Goal: Information Seeking & Learning: Check status

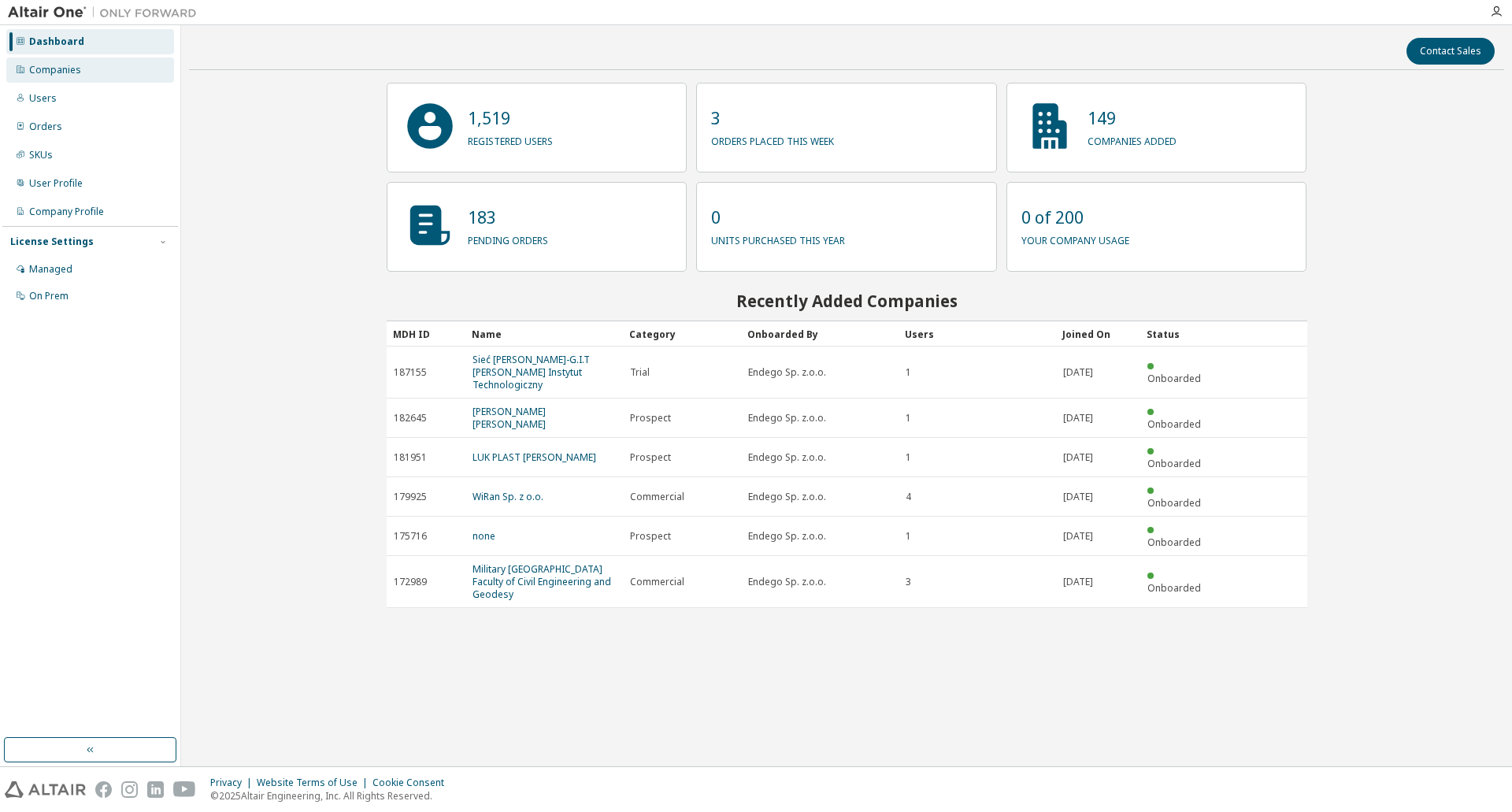
click at [71, 76] on div "Companies" at bounding box center [55, 70] width 52 height 13
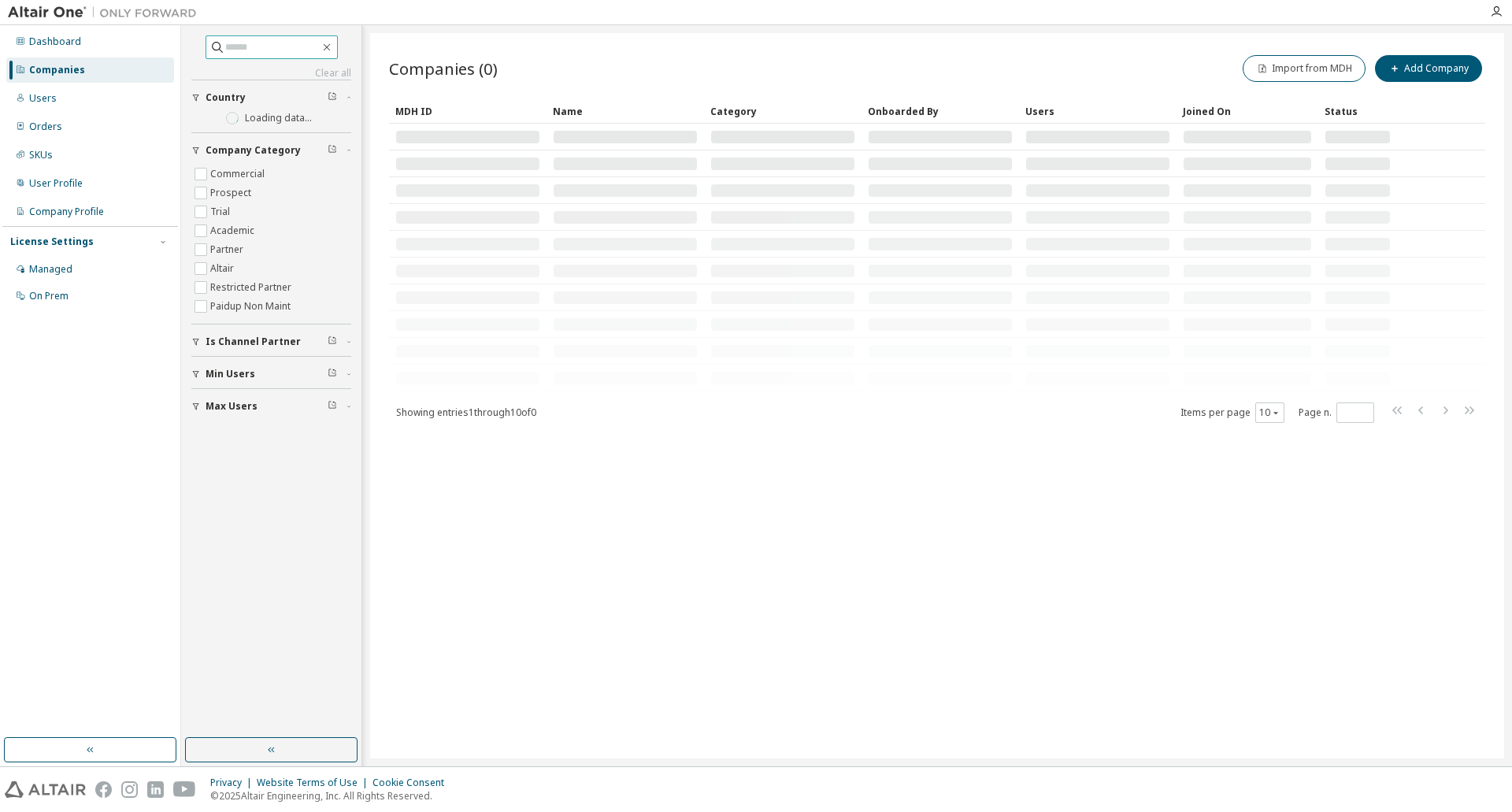
click at [247, 45] on input "text" at bounding box center [272, 47] width 95 height 15
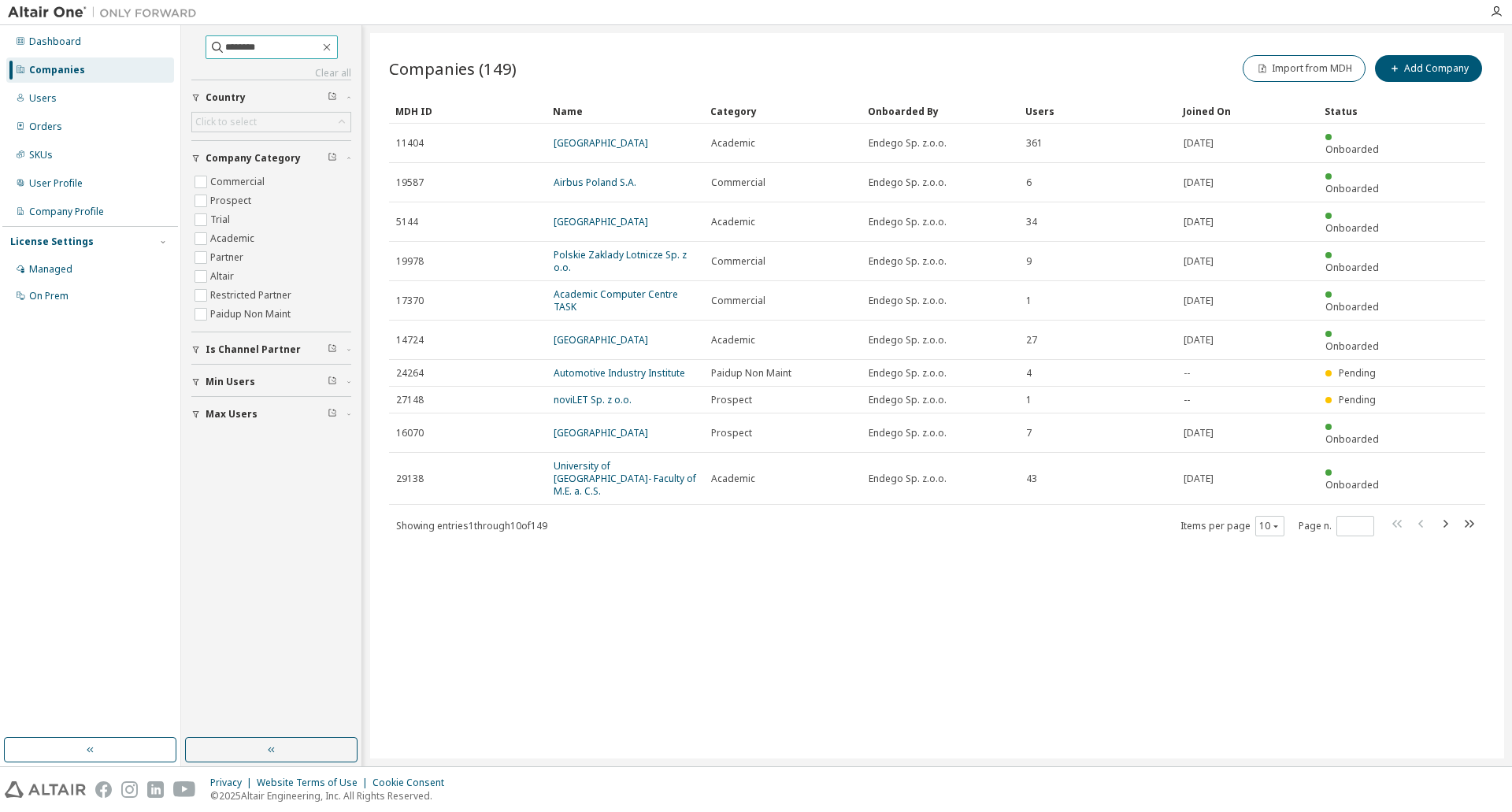
type input "********"
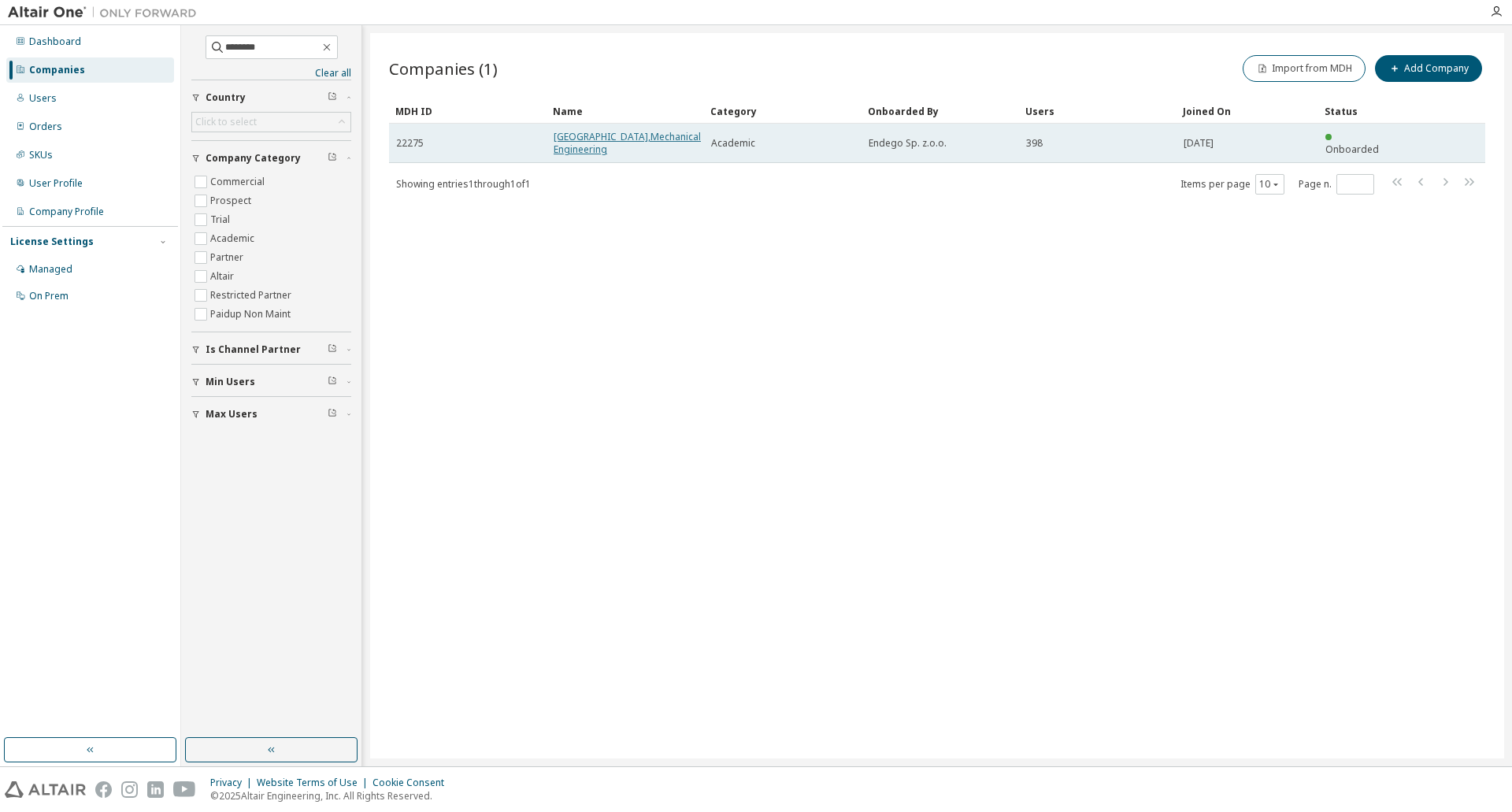
click at [581, 145] on link "Military University of Technology,Mechanical Engineering" at bounding box center [627, 143] width 147 height 26
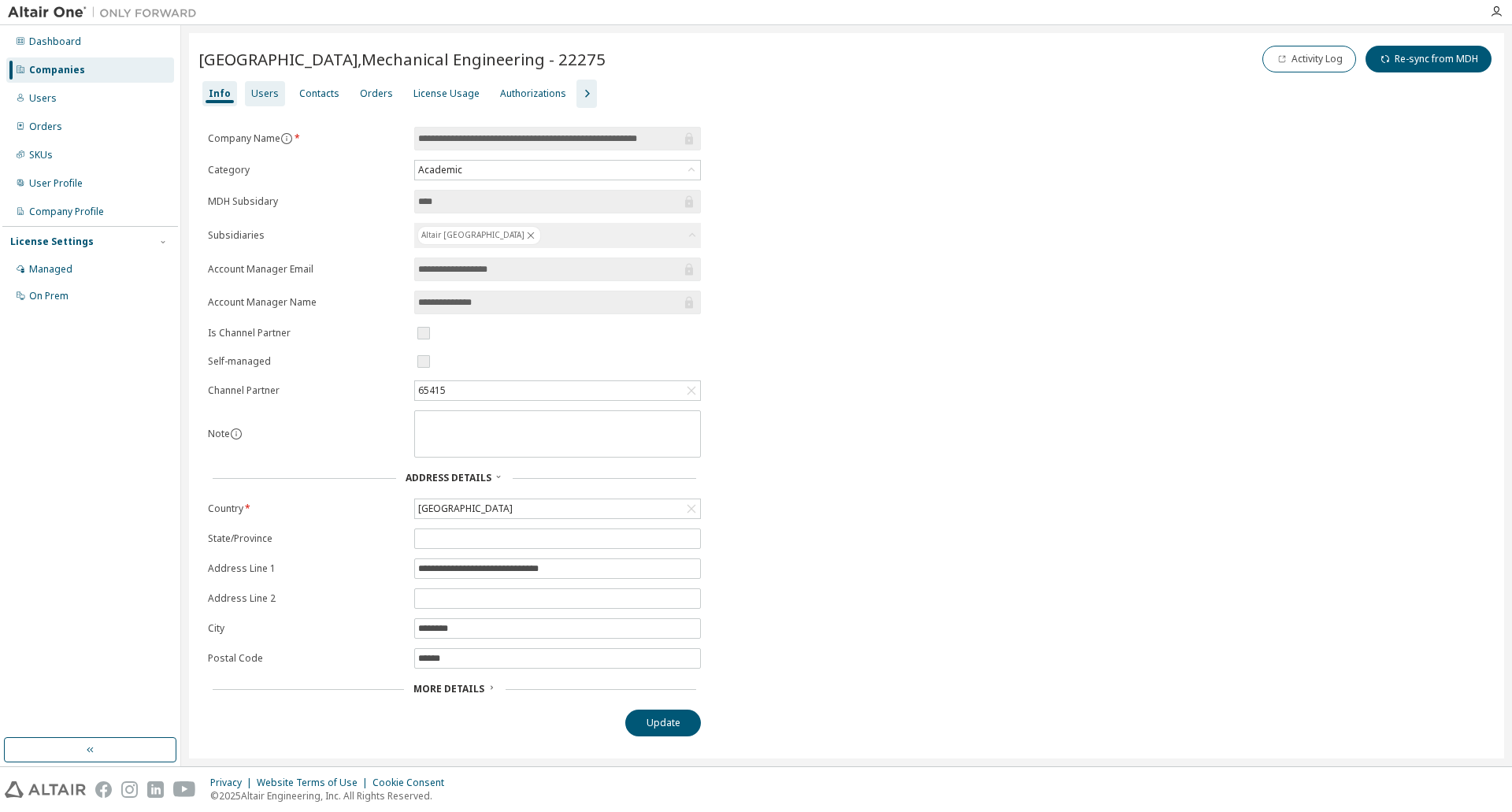
click at [258, 93] on div "Users" at bounding box center [265, 94] width 27 height 13
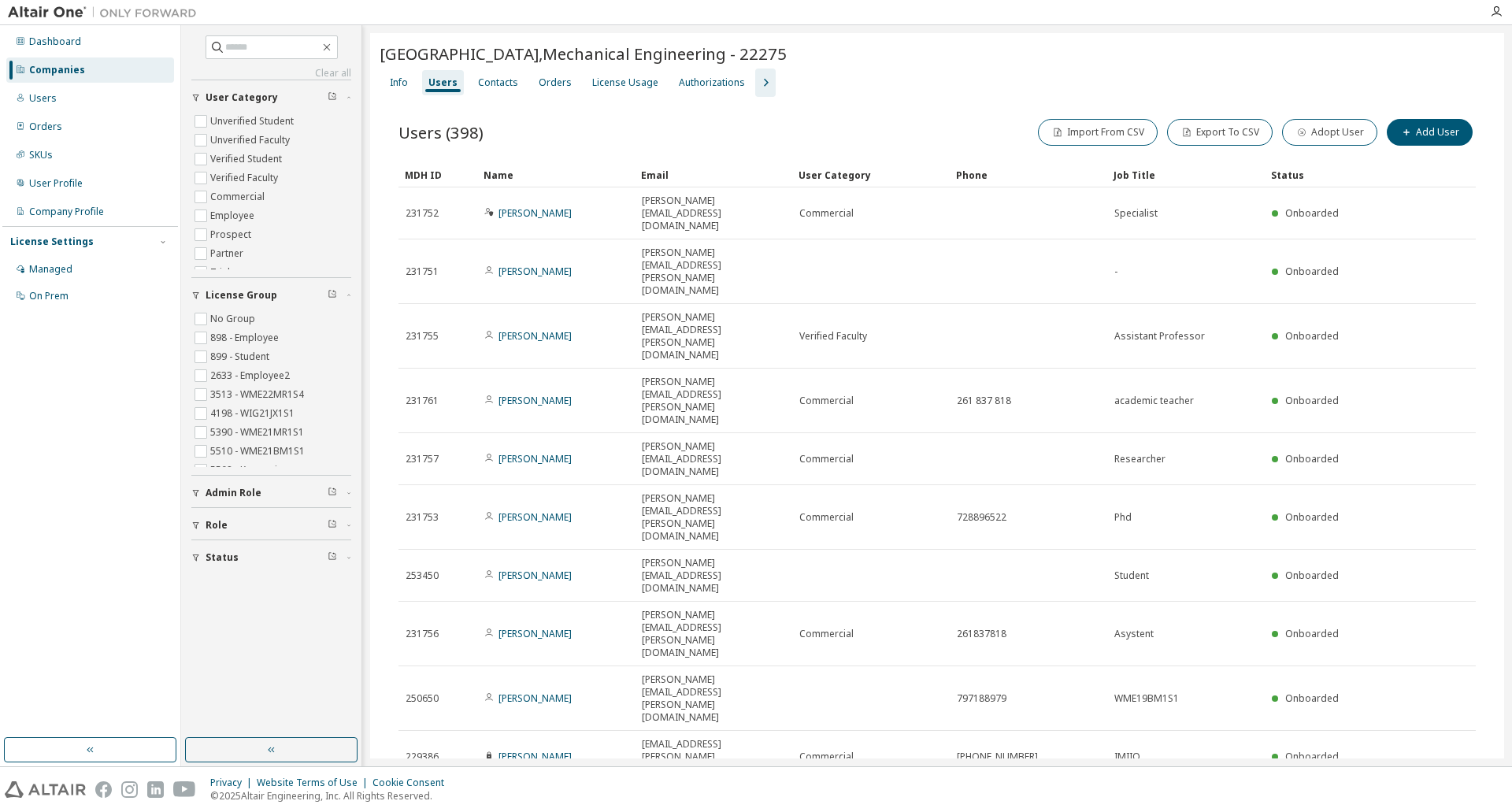
click at [1434, 792] on icon "button" at bounding box center [1435, 802] width 19 height 19
type input "*"
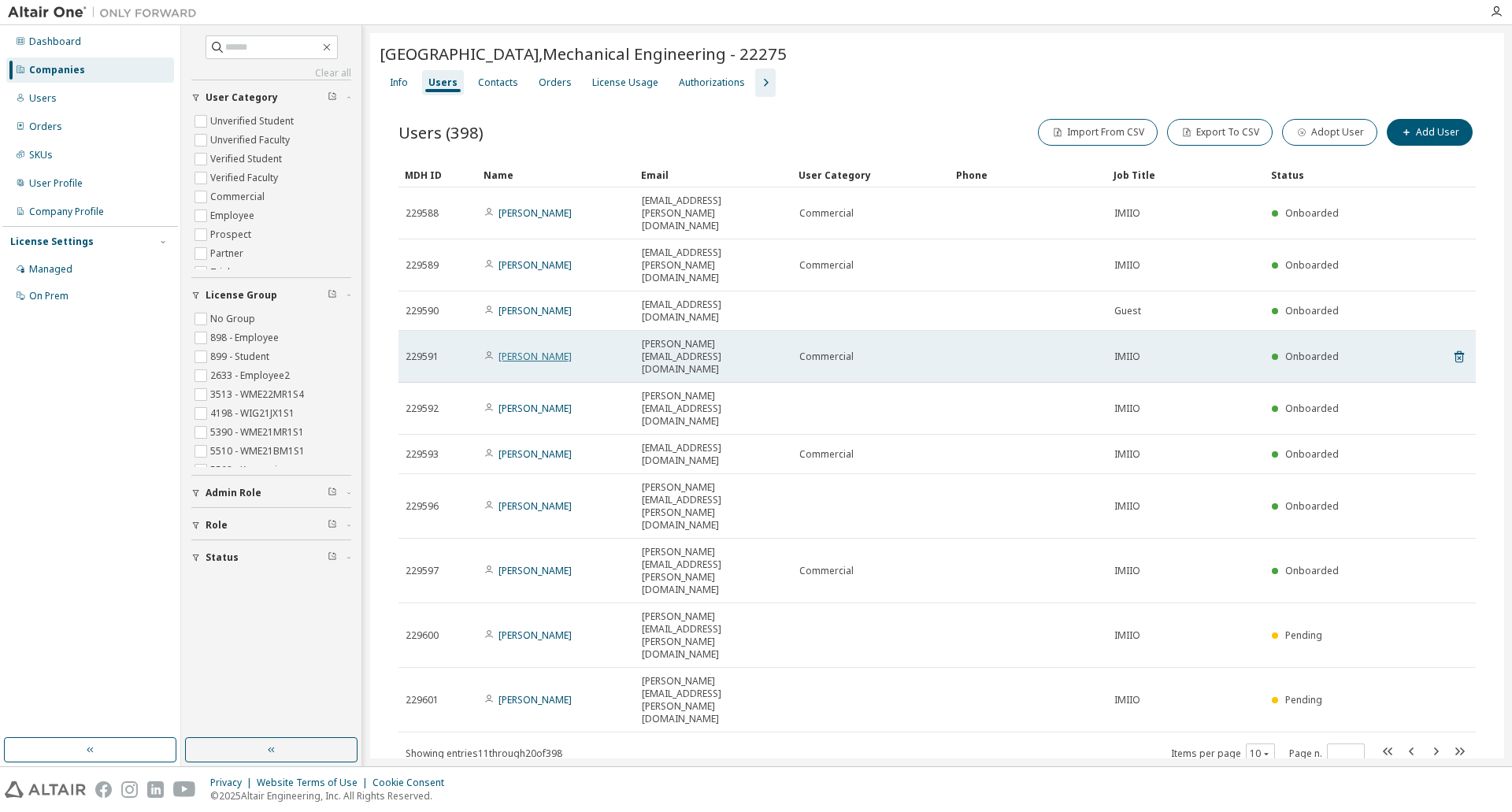
click at [524, 349] on link "Krzysztof Damaziak" at bounding box center [535, 356] width 73 height 14
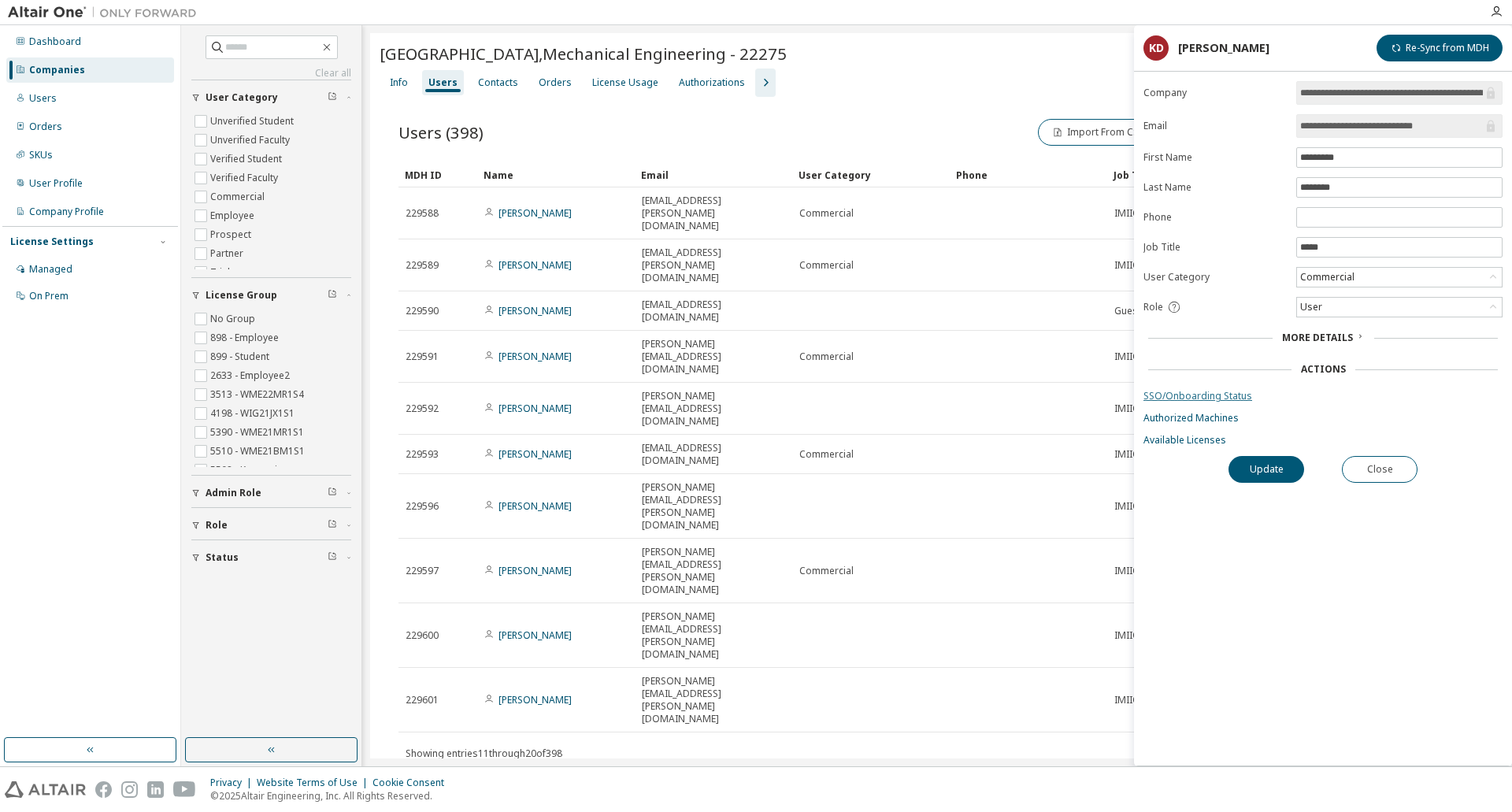
click at [1216, 395] on link "SSO/Onboarding Status" at bounding box center [1322, 396] width 359 height 13
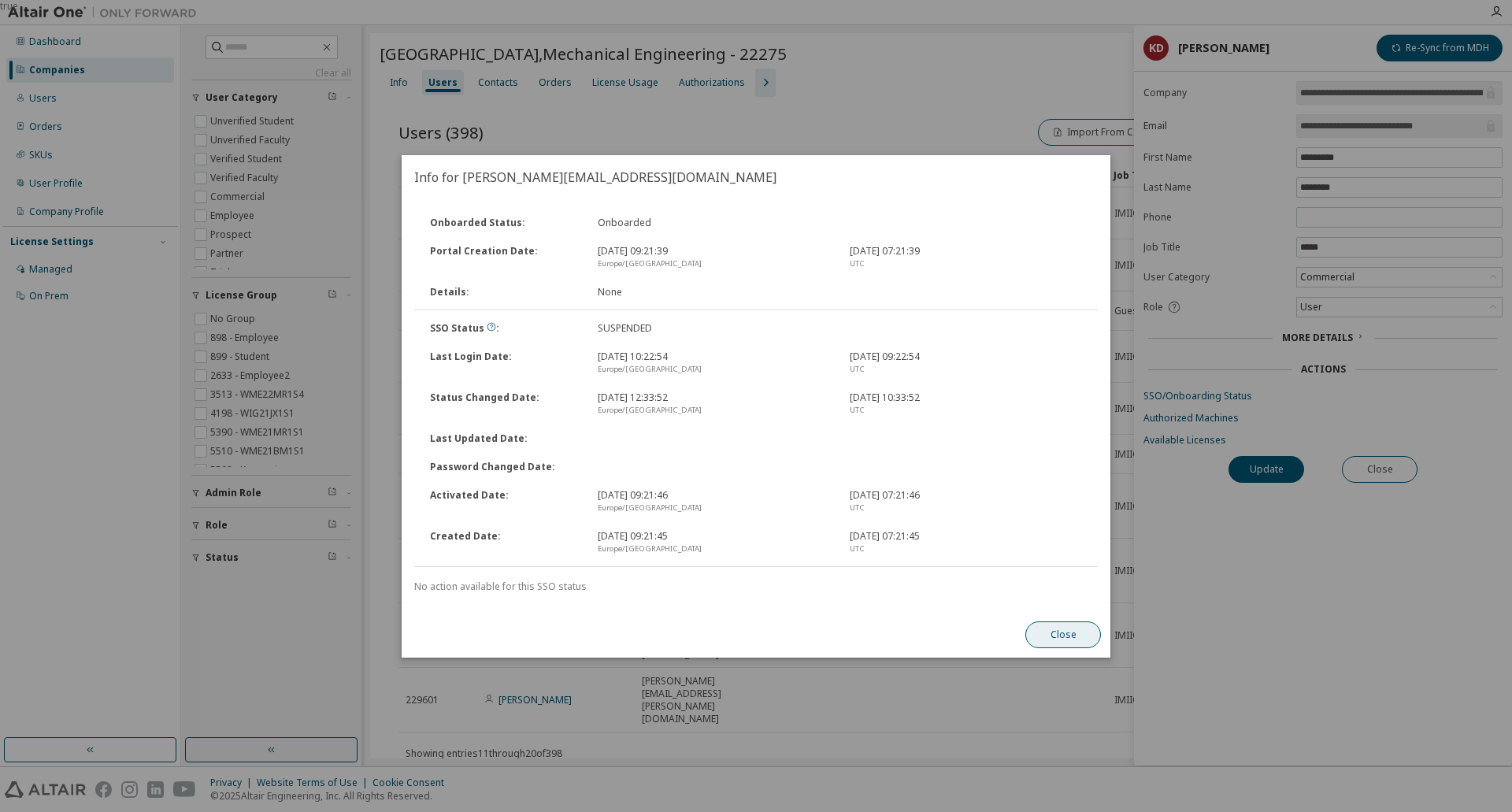
click at [1070, 632] on button "Close" at bounding box center [1062, 634] width 76 height 26
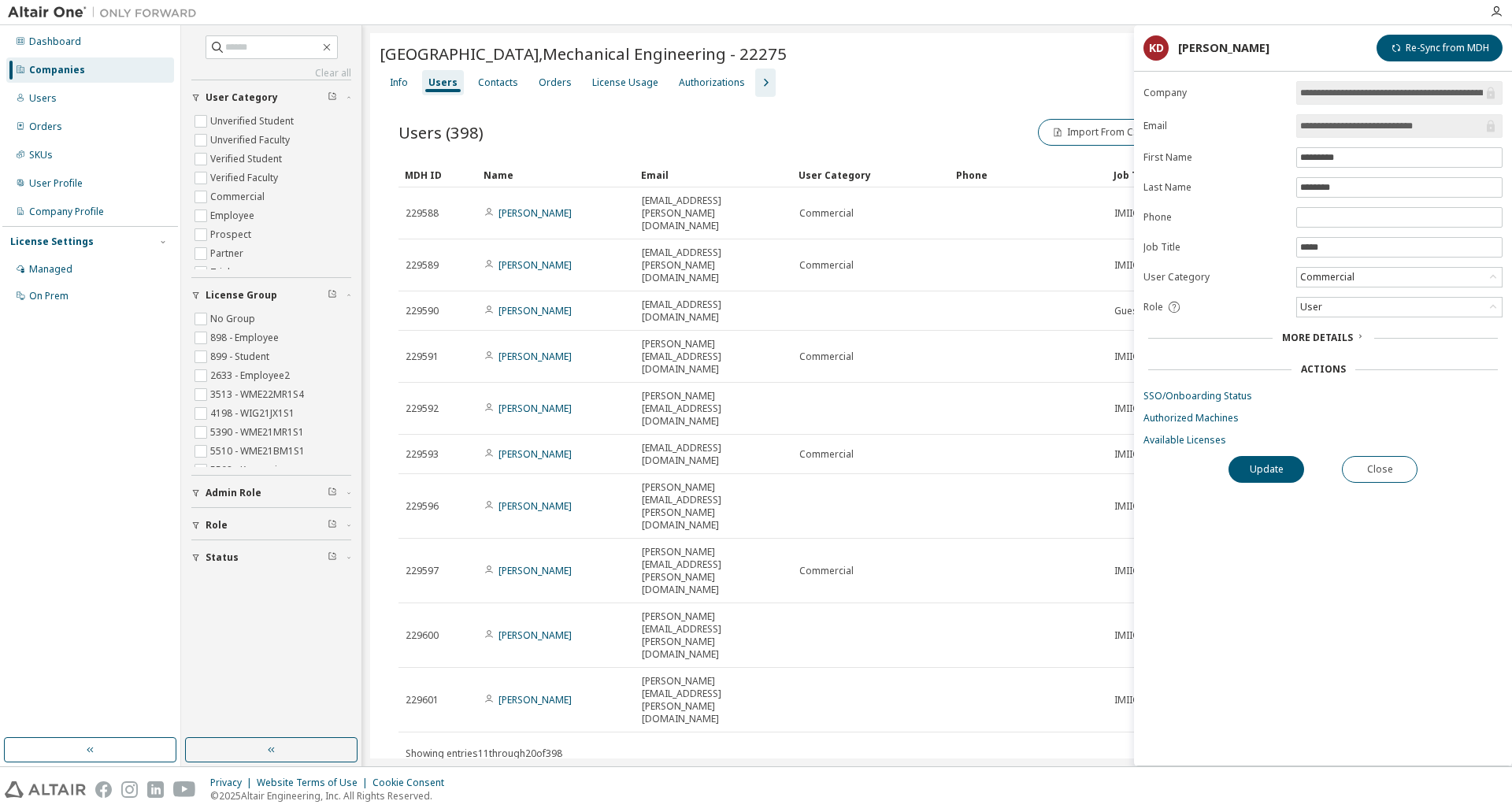
click at [1339, 336] on span "More Details" at bounding box center [1317, 337] width 71 height 14
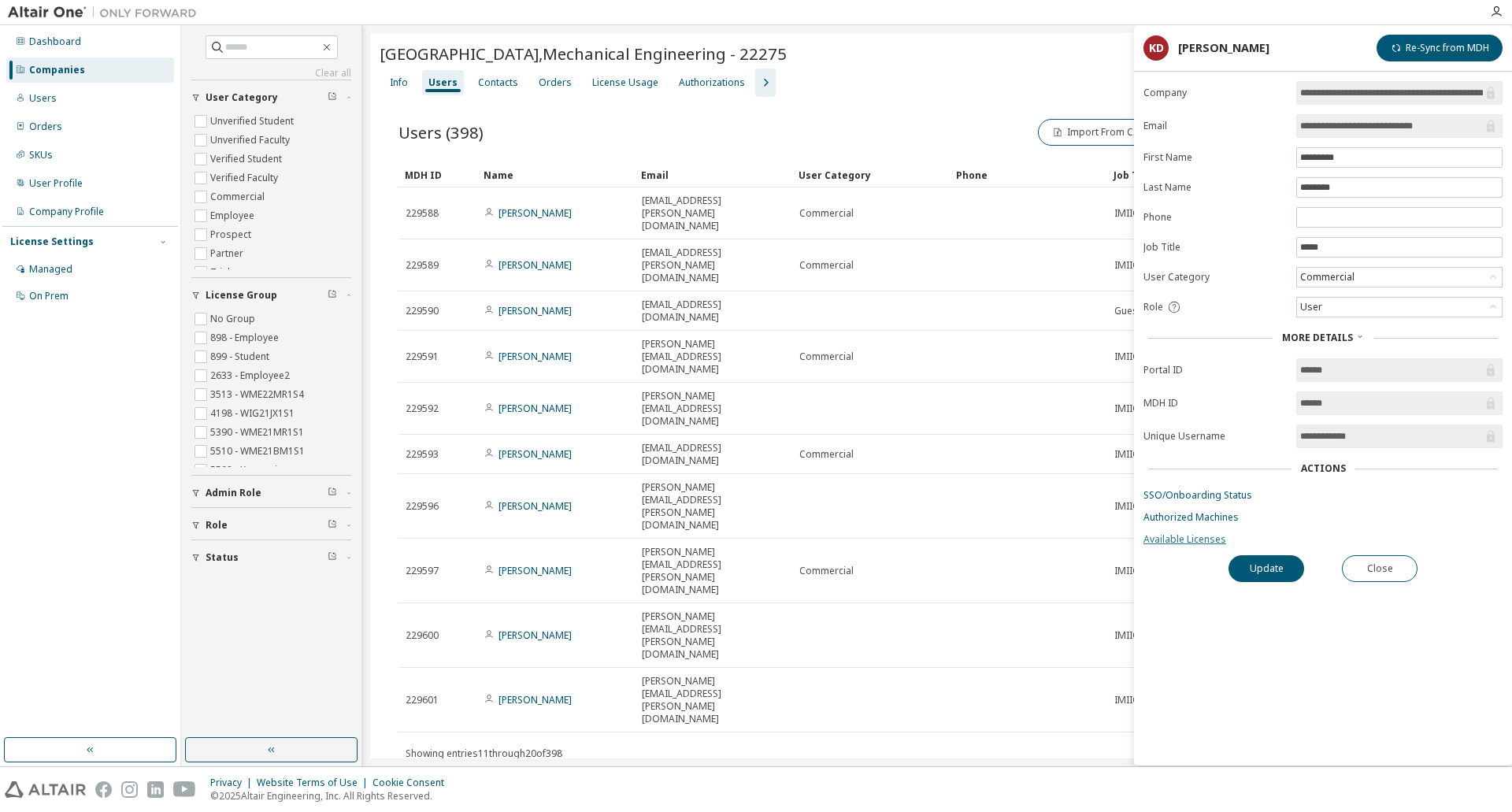
click at [1202, 538] on link "Available Licenses" at bounding box center [1322, 539] width 359 height 13
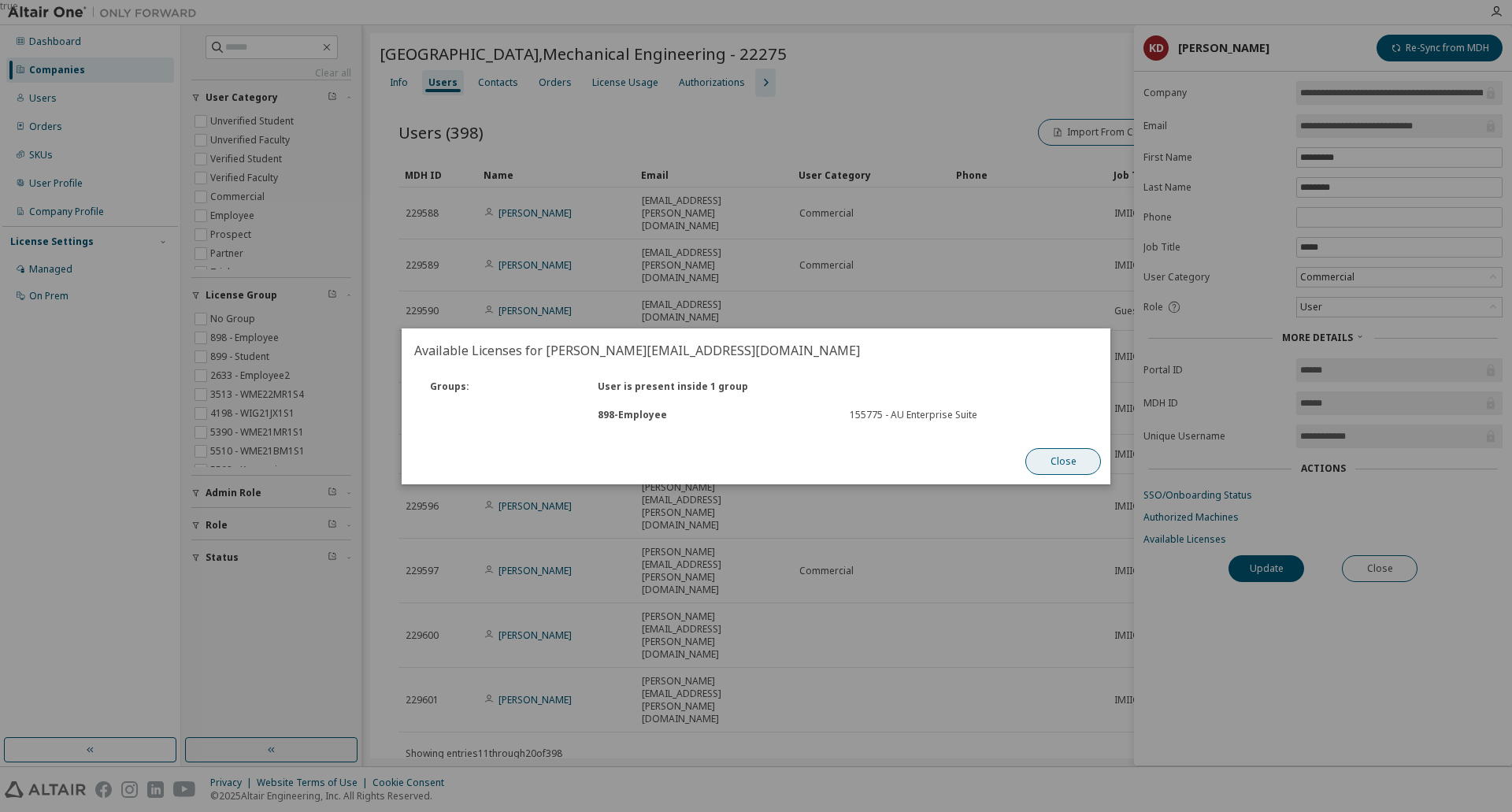
click at [1069, 463] on button "Close" at bounding box center [1062, 461] width 76 height 26
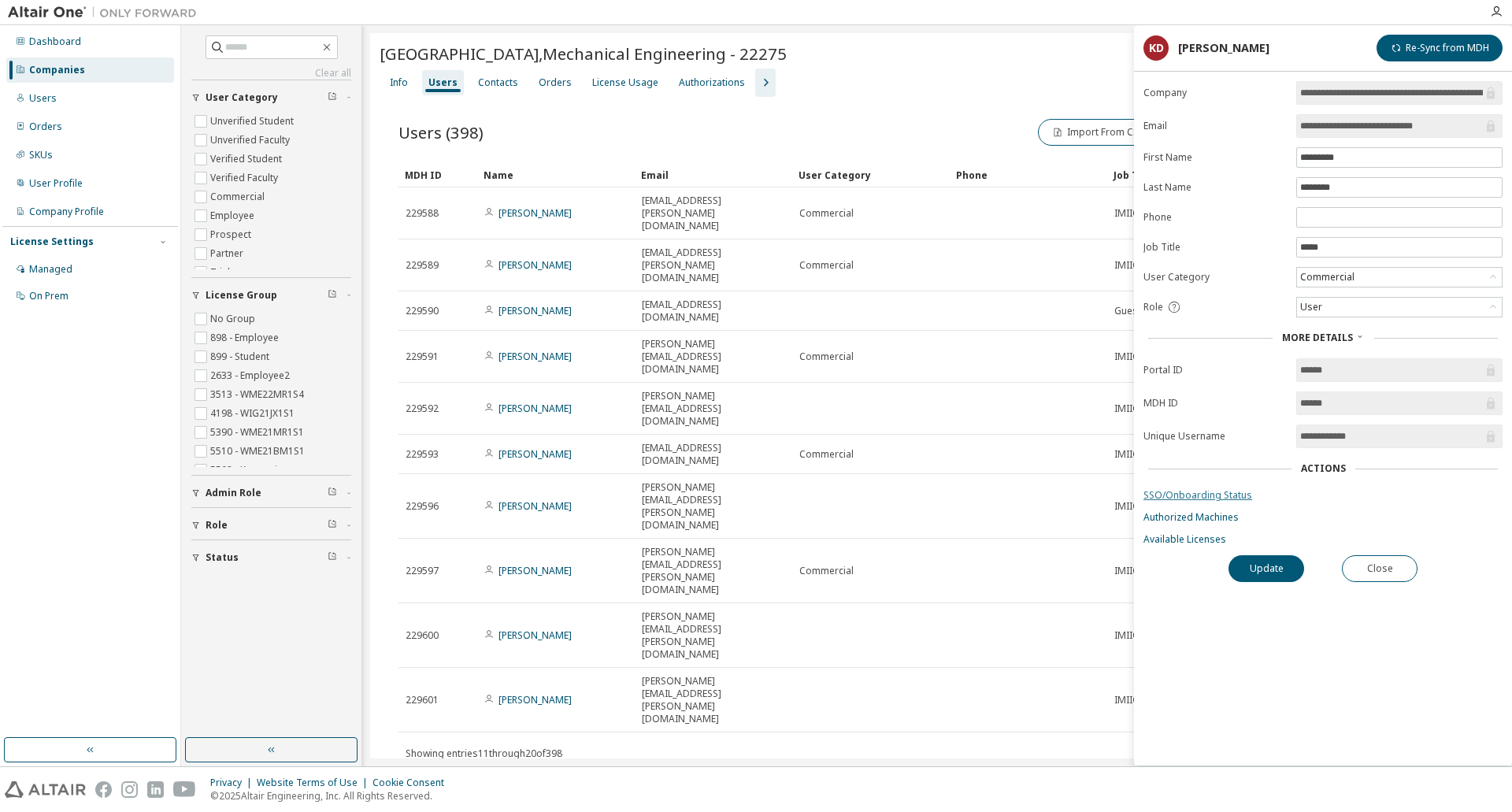
click at [1229, 495] on link "SSO/Onboarding Status" at bounding box center [1322, 495] width 359 height 13
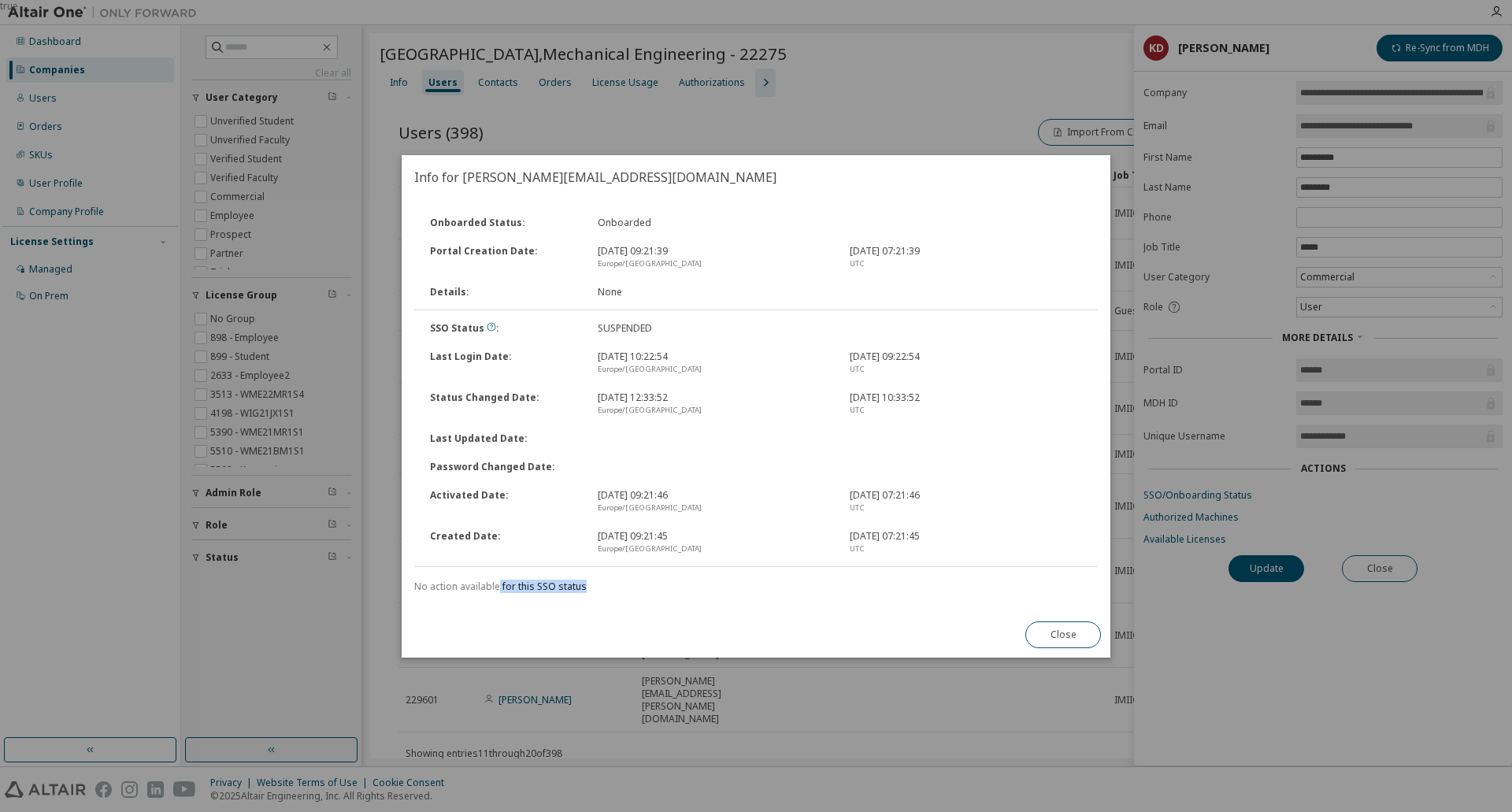
drag, startPoint x: 499, startPoint y: 588, endPoint x: 590, endPoint y: 589, distance: 91.0
click at [590, 589] on div "No action available for this SSO status" at bounding box center [756, 586] width 683 height 13
click at [486, 324] on icon at bounding box center [491, 326] width 9 height 9
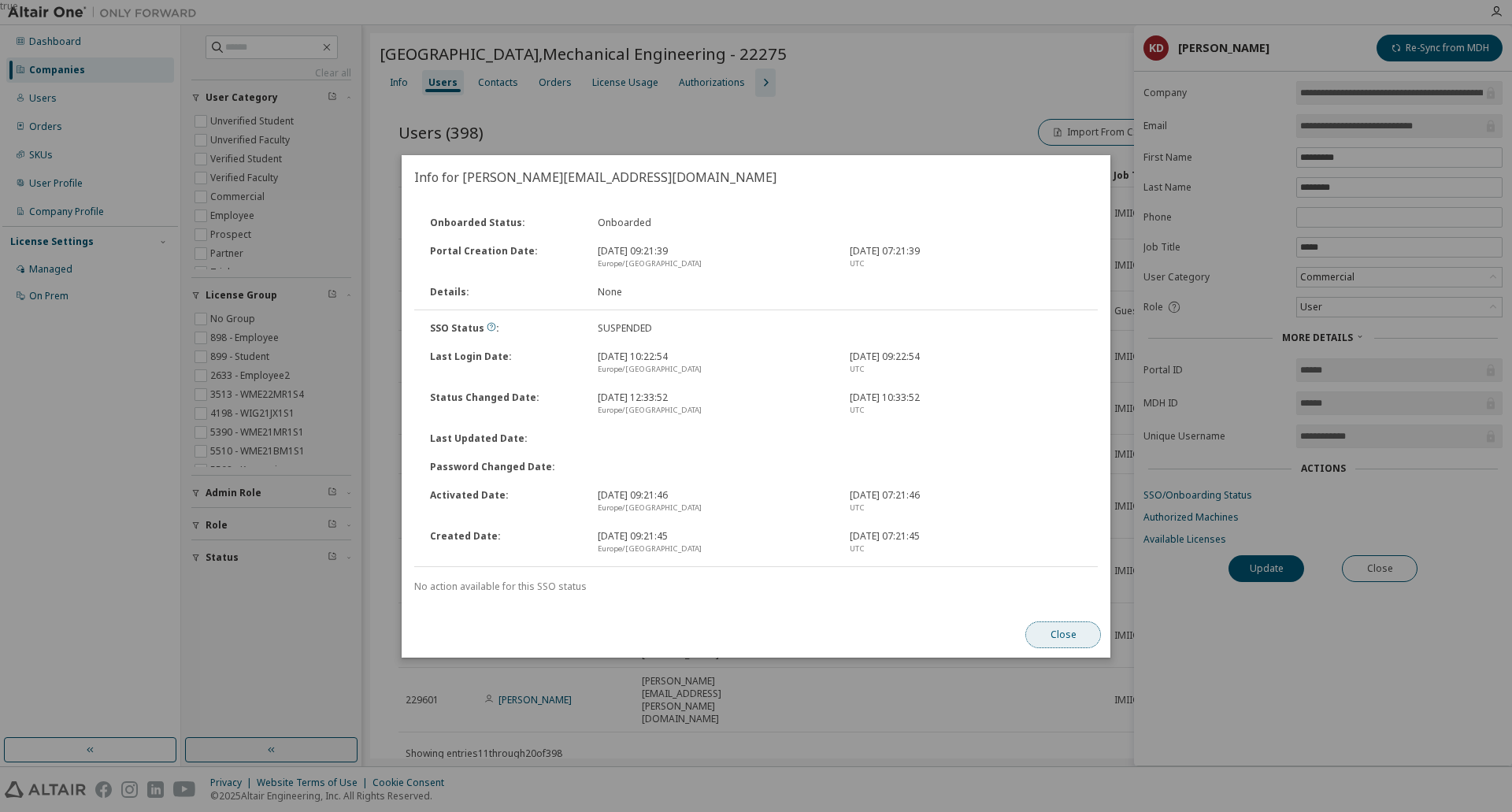
click at [1045, 636] on button "Close" at bounding box center [1062, 634] width 76 height 26
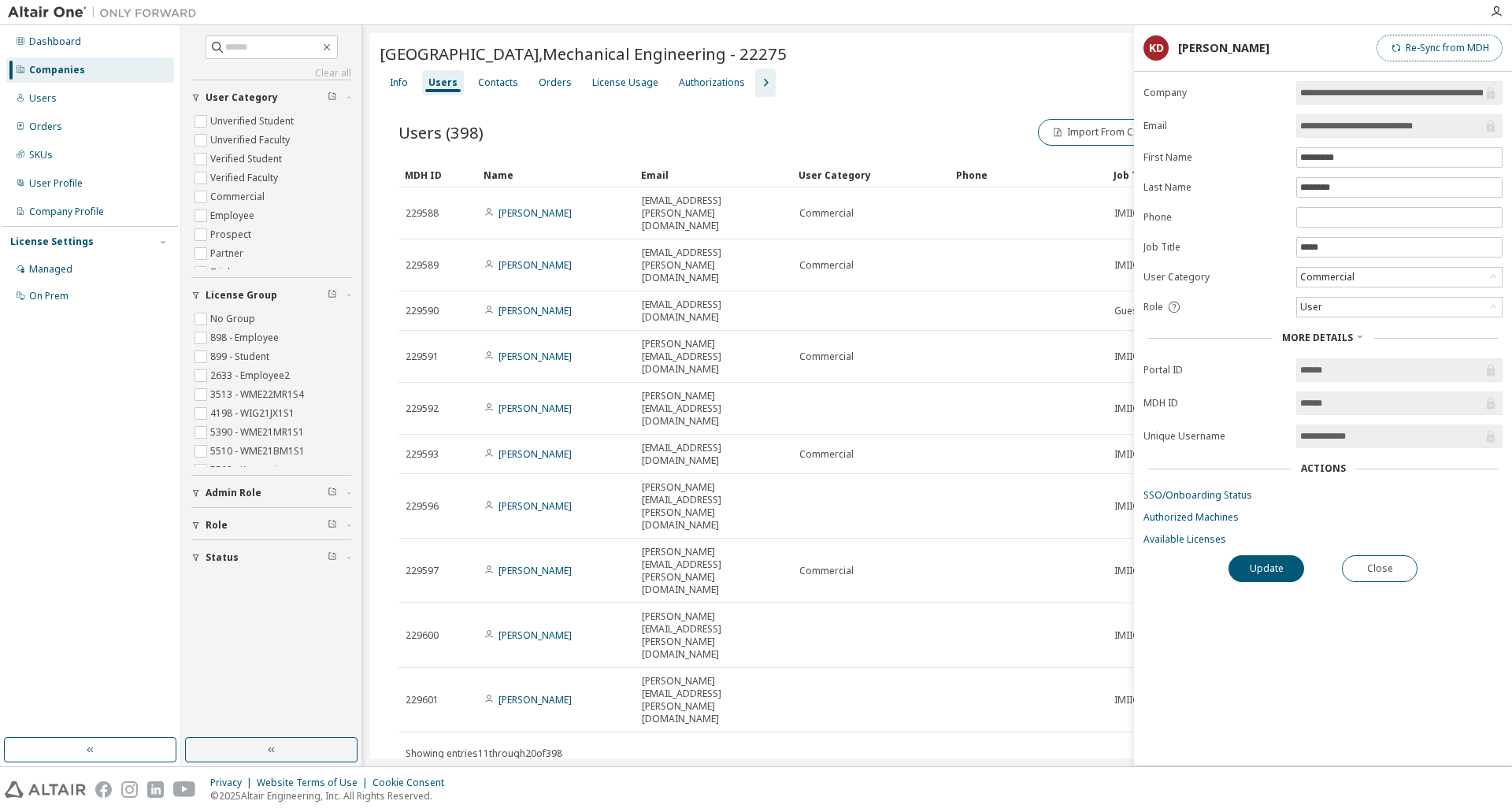
click at [1427, 47] on button "Re-Sync from MDH" at bounding box center [1440, 48] width 126 height 26
click at [1311, 221] on input "text" at bounding box center [1399, 217] width 198 height 13
click at [1327, 250] on input "*****" at bounding box center [1399, 247] width 198 height 13
click at [1358, 273] on div "Commercial" at bounding box center [1399, 277] width 204 height 19
click at [1357, 273] on div "Commercial" at bounding box center [1399, 277] width 204 height 19
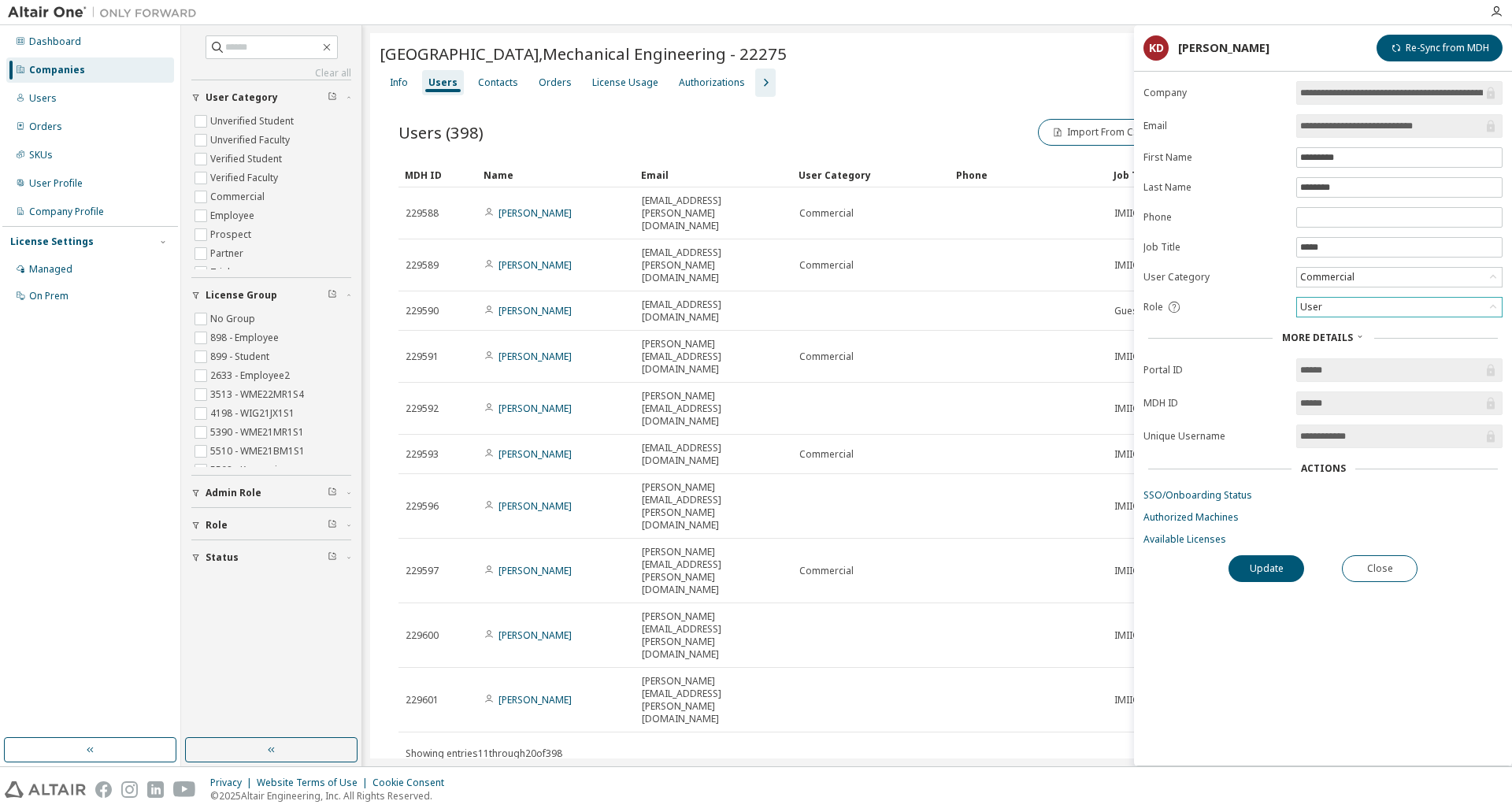
click at [1343, 305] on div "User" at bounding box center [1399, 307] width 204 height 19
click at [1342, 305] on div "User" at bounding box center [1399, 307] width 204 height 19
click at [57, 40] on div "Dashboard" at bounding box center [55, 42] width 52 height 13
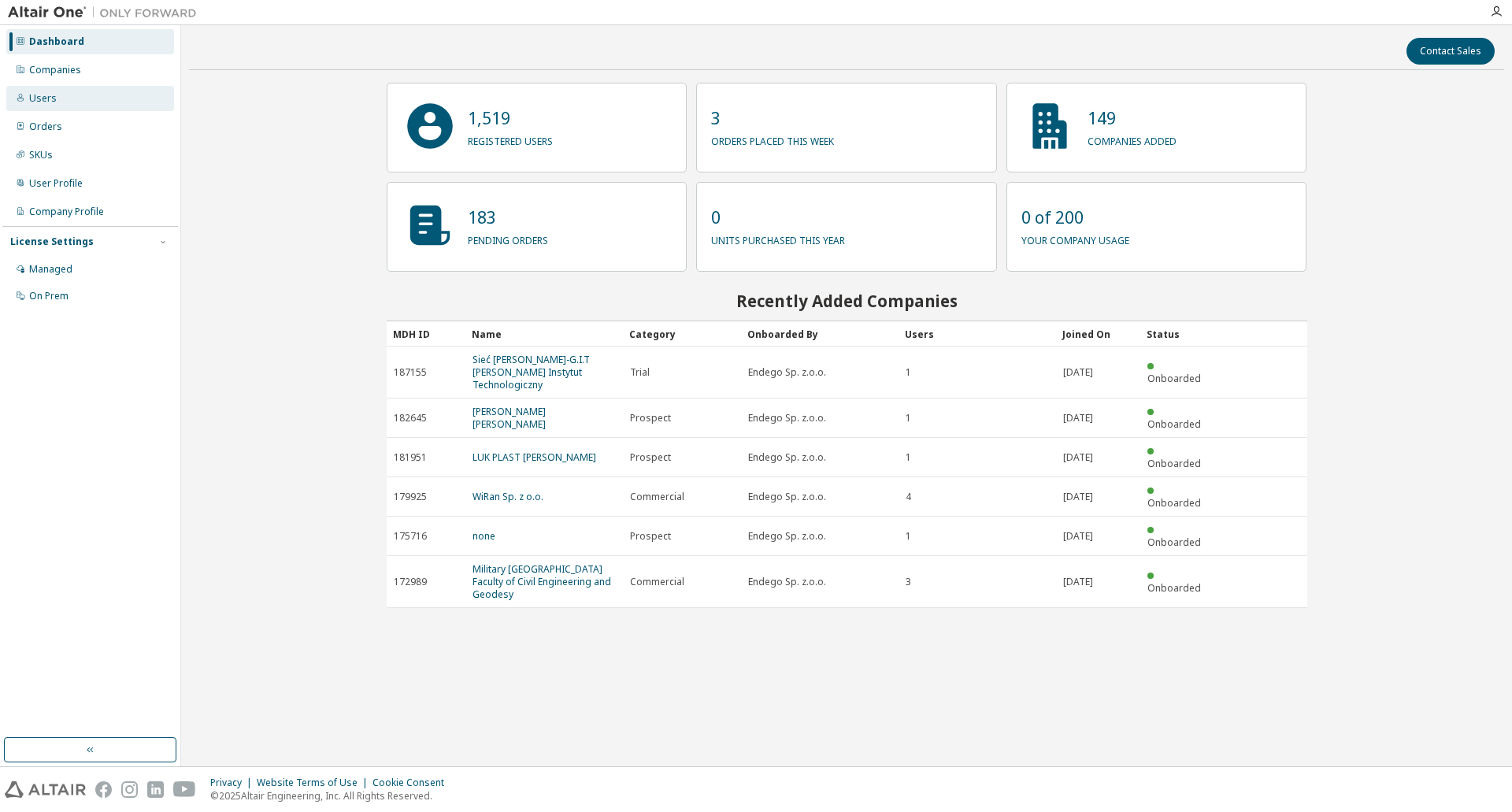
click at [39, 104] on div "Users" at bounding box center [43, 98] width 27 height 13
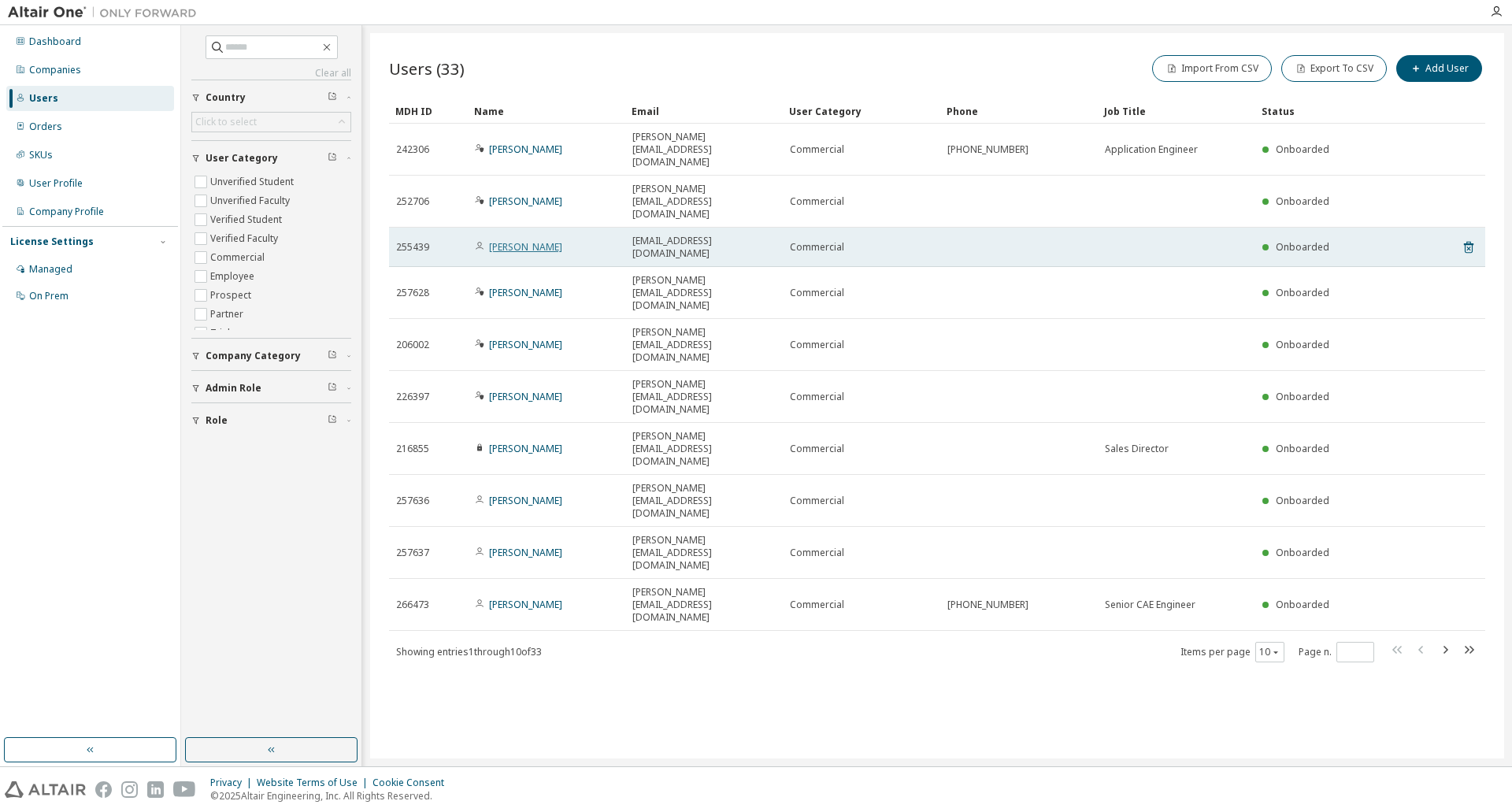
click at [517, 240] on link "Oskar Plata" at bounding box center [526, 247] width 73 height 14
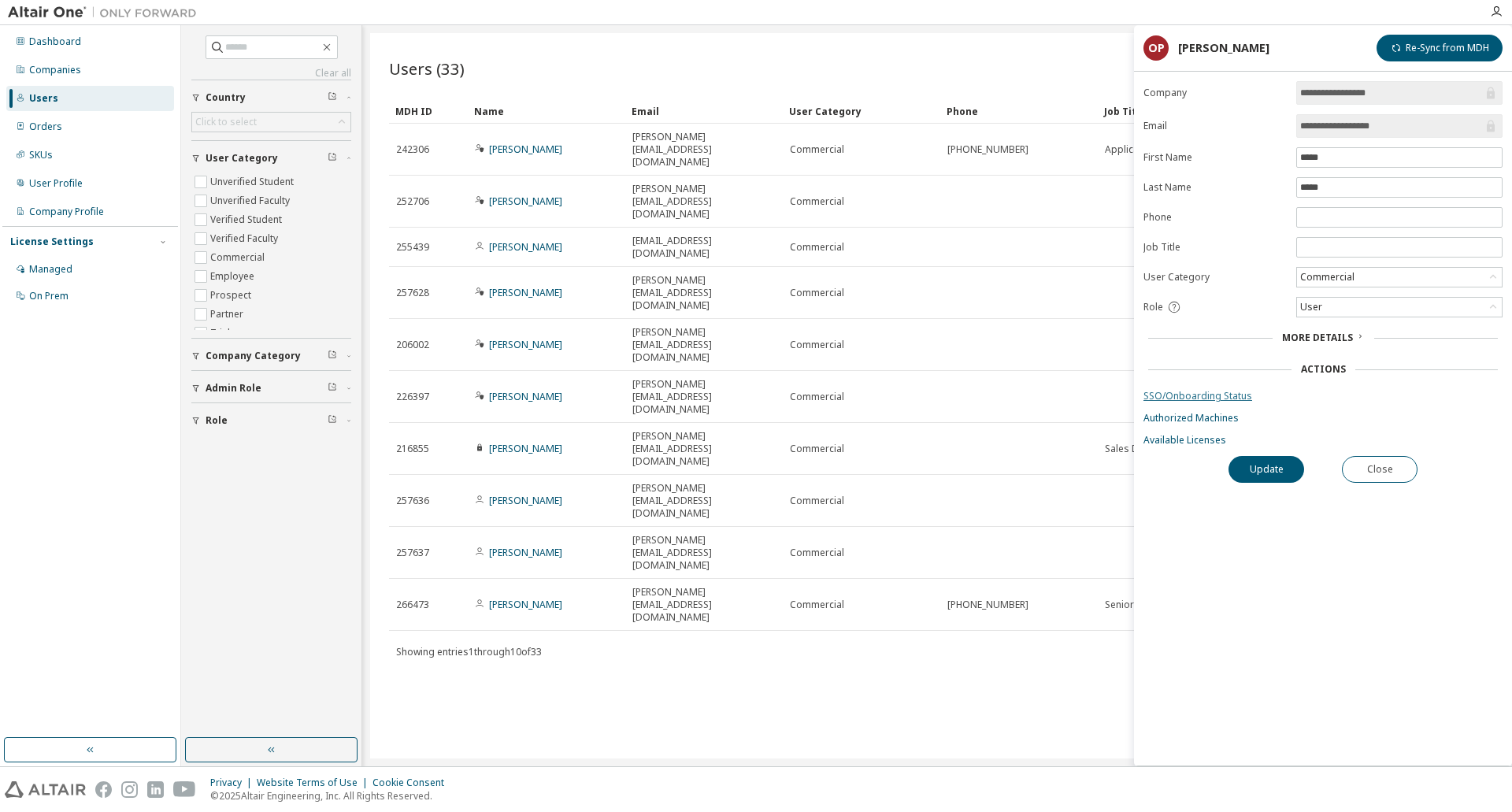
click at [1188, 394] on link "SSO/Onboarding Status" at bounding box center [1322, 396] width 359 height 13
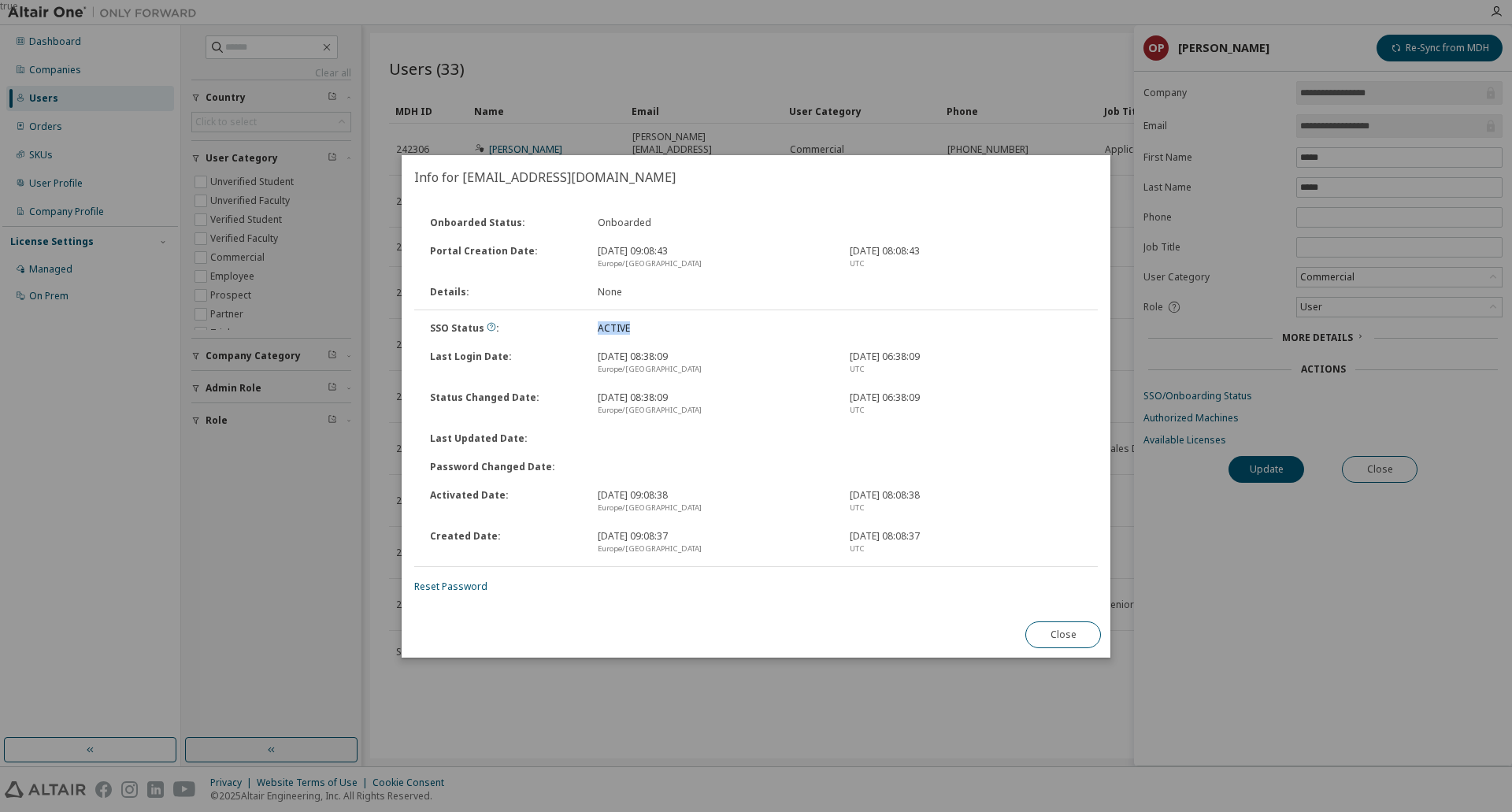
drag, startPoint x: 629, startPoint y: 328, endPoint x: 596, endPoint y: 329, distance: 33.0
click at [593, 328] on div "ACTIVE" at bounding box center [714, 328] width 252 height 13
click at [491, 329] on icon at bounding box center [492, 326] width 9 height 9
click at [618, 477] on div "Password Changed Date :" at bounding box center [756, 466] width 687 height 28
click at [1063, 631] on button "Close" at bounding box center [1062, 634] width 76 height 26
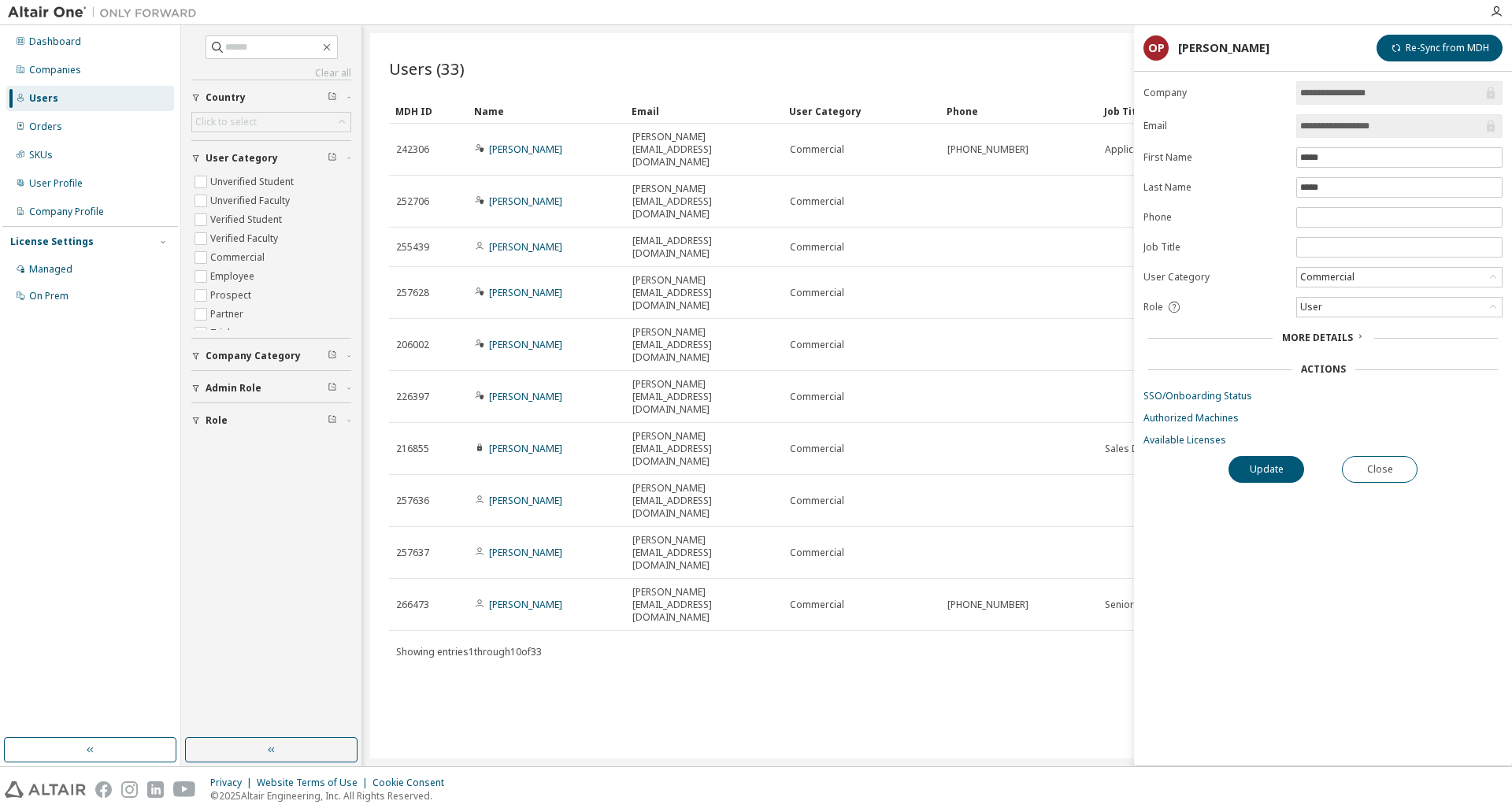
click at [1036, 41] on div "Users (33) Import From CSV Export To CSV Add User Clear Load Save Save As Field…" at bounding box center [936, 395] width 1134 height 725
click at [1379, 462] on button "Close" at bounding box center [1379, 469] width 76 height 26
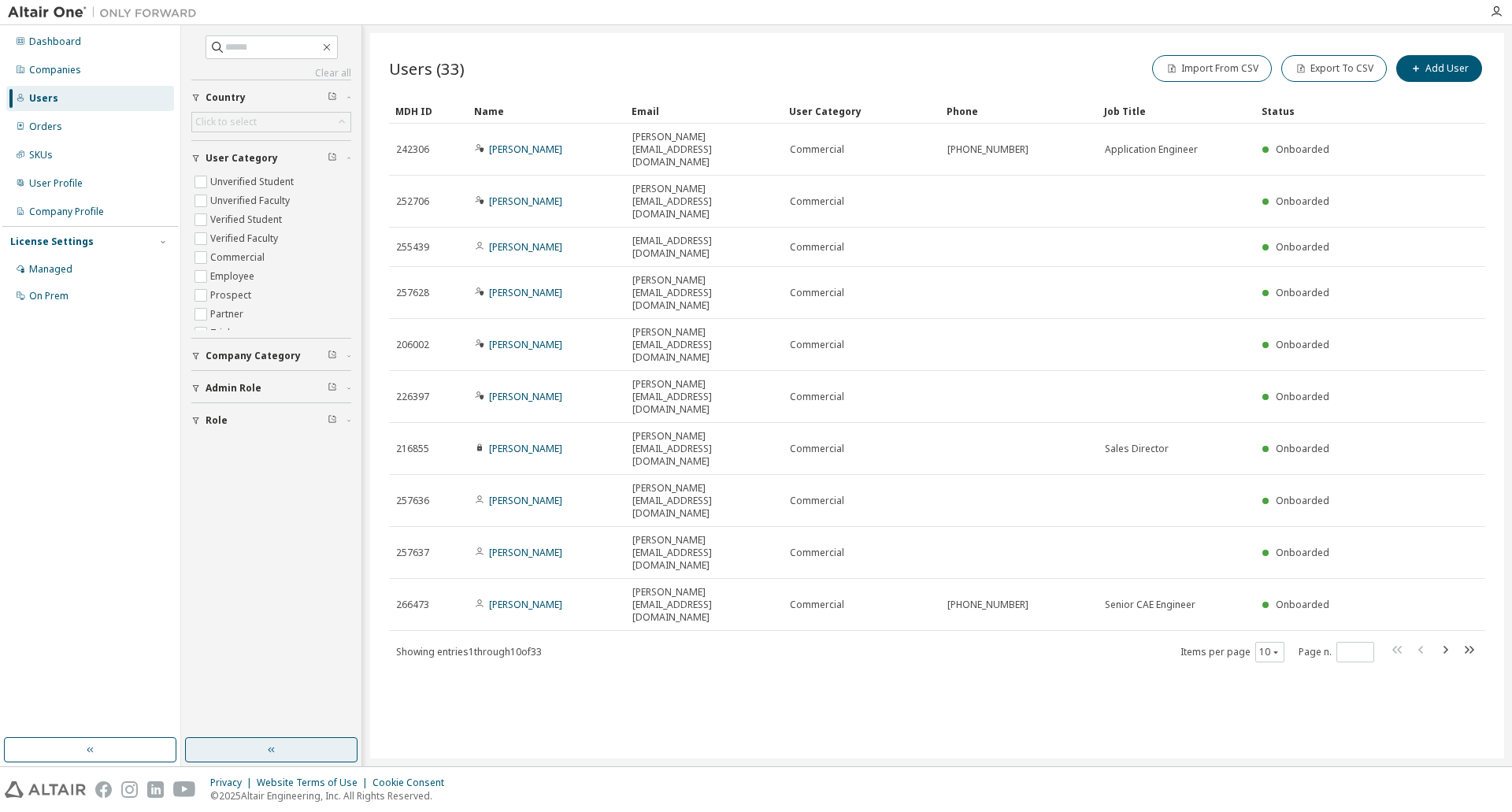
click at [260, 755] on button "button" at bounding box center [271, 750] width 172 height 26
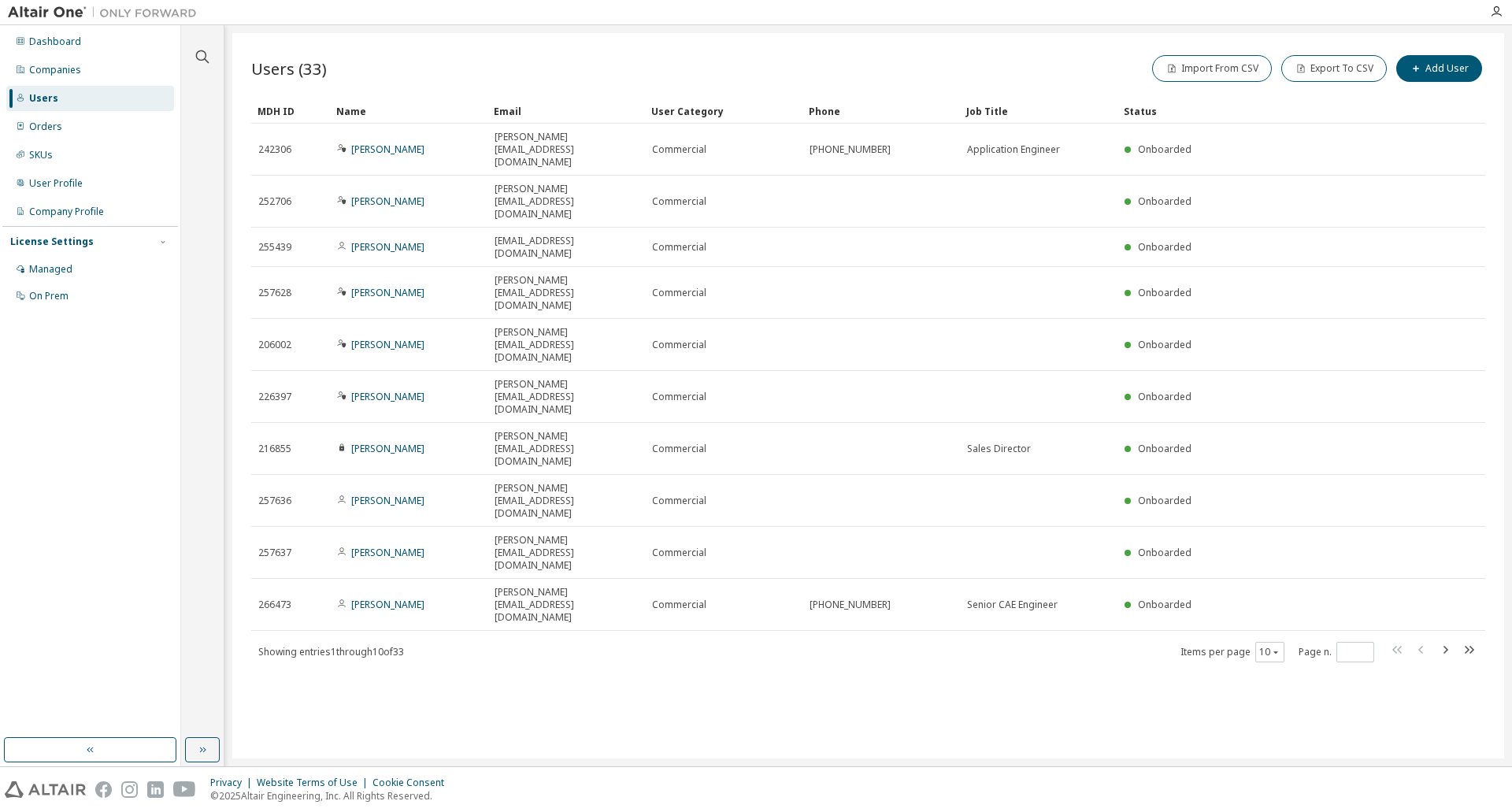
click at [328, 561] on div "Users (33) Import From CSV Export To CSV Add User Clear Load Save Save As Field…" at bounding box center [868, 395] width 1272 height 725
